Goal: Information Seeking & Learning: Learn about a topic

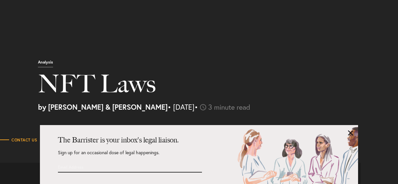
select select "GE"
select select "Austin"
select select "Business and Civil Litigation"
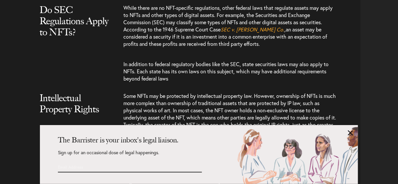
click at [349, 135] on link at bounding box center [350, 132] width 5 height 5
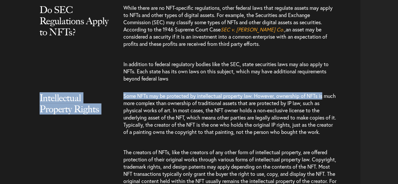
drag, startPoint x: 397, startPoint y: 86, endPoint x: 397, endPoint y: 95, distance: 9.5
click at [397, 95] on div "Nonfungible tokens (NFTs) became massively popular in [DATE], with a market siz…" at bounding box center [199, 105] width 398 height 1181
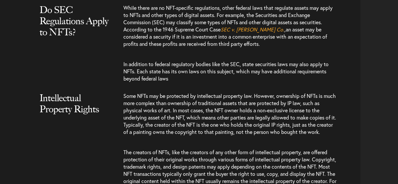
click at [374, 111] on div "Nonfungible tokens (NFTs) became massively popular in [DATE], with a market siz…" at bounding box center [199, 105] width 388 height 1181
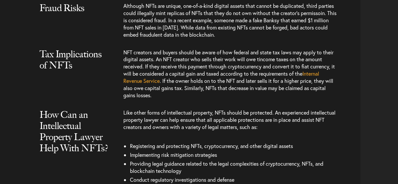
scroll to position [886, 0]
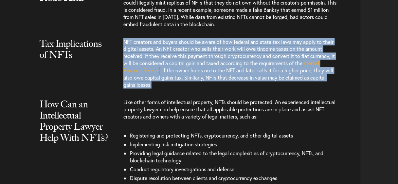
drag, startPoint x: 124, startPoint y: 45, endPoint x: 171, endPoint y: 92, distance: 66.4
click at [171, 92] on p "NFT creators and buyers should be aware of how federal and state tax laws may a…" at bounding box center [229, 66] width 213 height 57
copy p "NFT creators and buyers should be aware of how federal and state tax laws may a…"
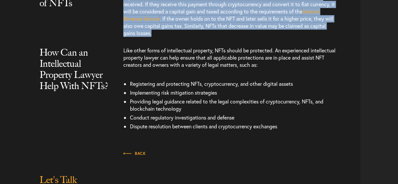
scroll to position [938, 0]
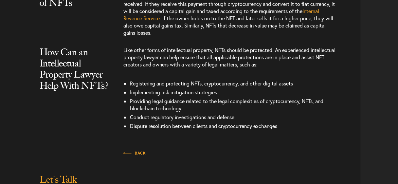
click at [343, 55] on div "Like other forms of intellectual property, NFTs should be protected. An experie…" at bounding box center [241, 90] width 237 height 89
